Goal: Find contact information: Find contact information

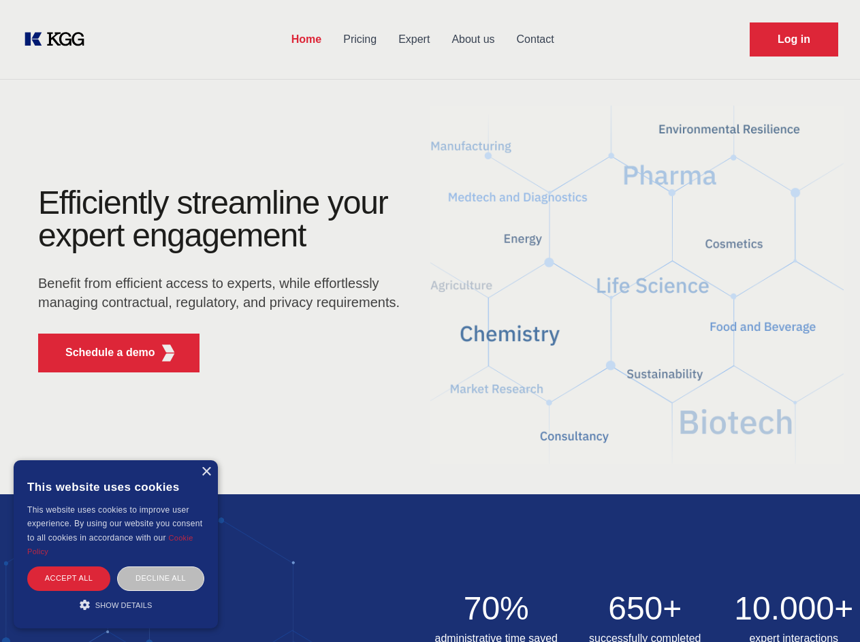
click at [430, 321] on div "Efficiently streamline your expert engagement Benefit from efficient access to …" at bounding box center [223, 285] width 414 height 197
click at [102, 353] on p "Schedule a demo" at bounding box center [110, 353] width 90 height 16
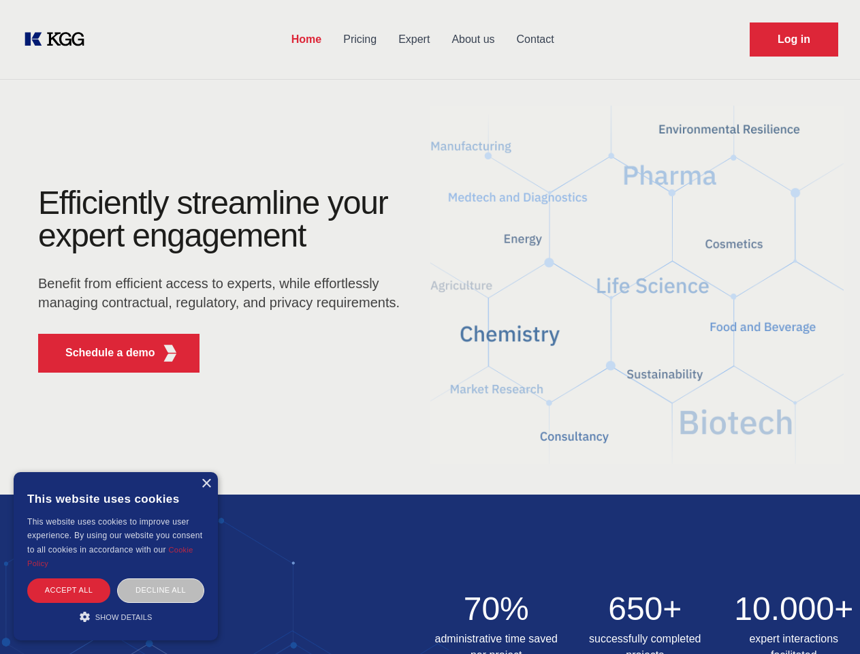
click at [206, 472] on div "× This website uses cookies This website uses cookies to improve user experienc…" at bounding box center [116, 556] width 204 height 168
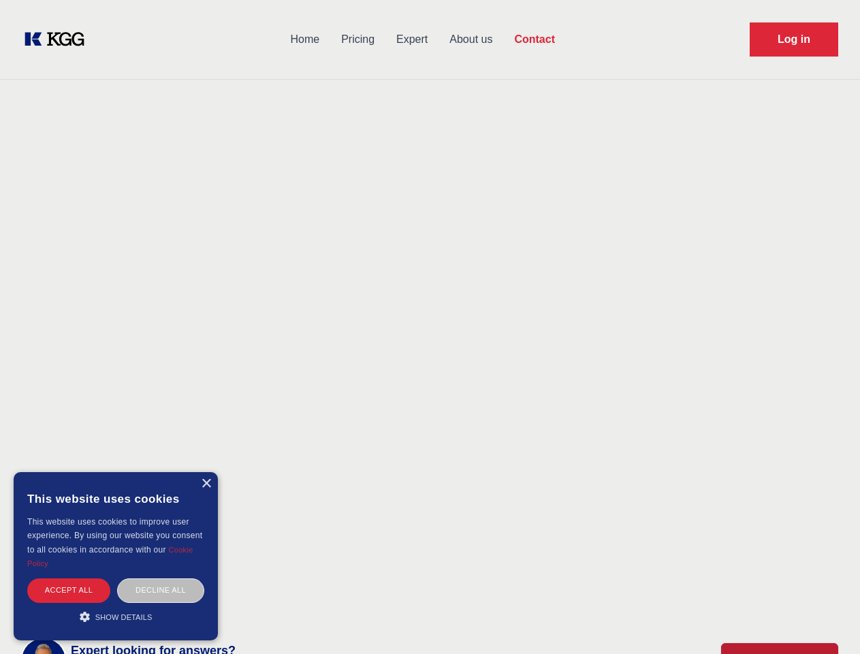
click at [69, 578] on div "Accept all" at bounding box center [68, 590] width 83 height 24
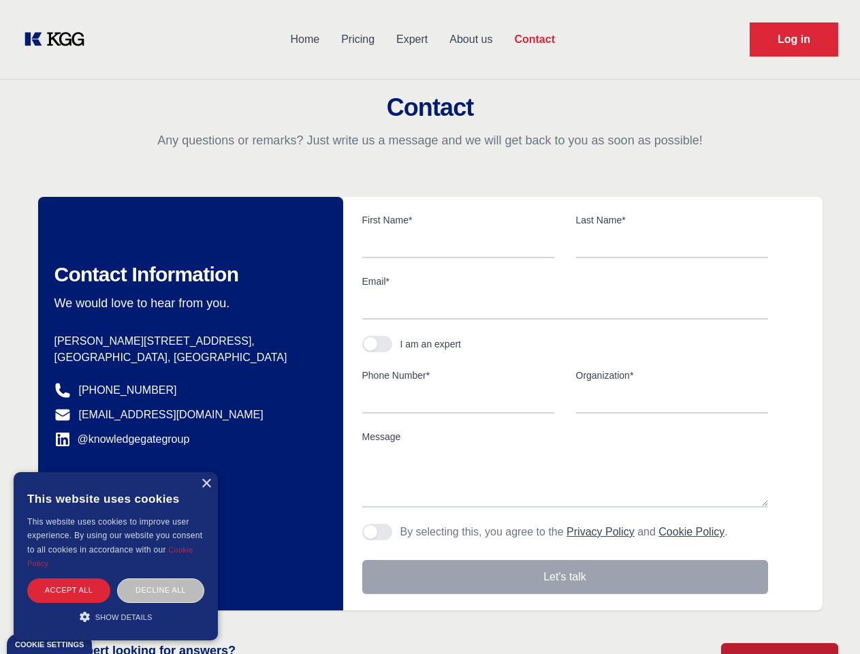
click at [161, 578] on div "Contact Information We would love to hear from you. Postal address [PERSON_NAME…" at bounding box center [190, 403] width 305 height 413
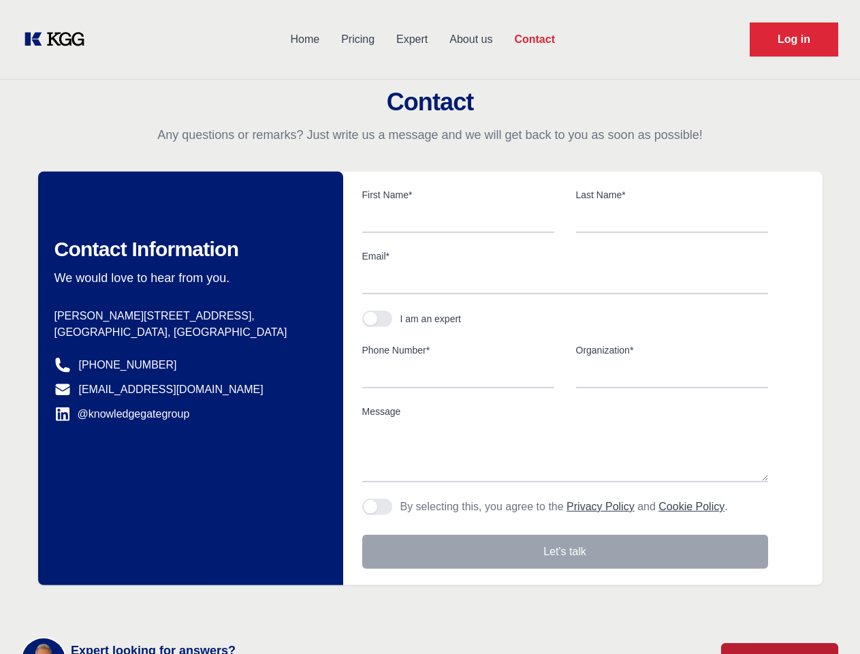
click at [116, 605] on main "Contact Any questions or remarks? Just write us a message and we will get back …" at bounding box center [430, 354] width 860 height 709
